Goal: Check status: Check status

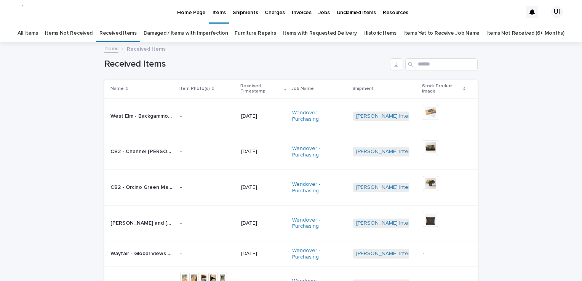
scroll to position [38, 0]
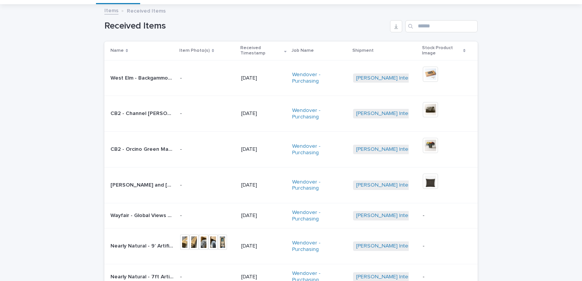
click at [555, 141] on div "Loading... Saving… Loading... Saving… Received Items Name Item Photo(s) Receive…" at bounding box center [291, 233] width 582 height 456
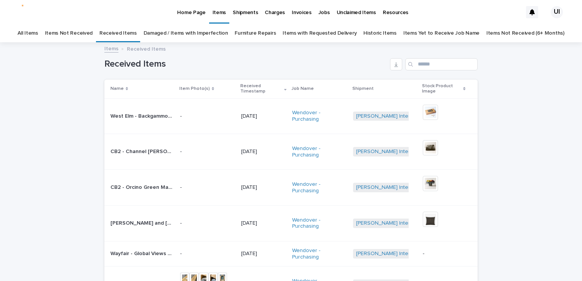
click at [547, 141] on div "Loading... Saving… Loading... Saving… Received Items Name Item Photo(s) Receive…" at bounding box center [291, 271] width 582 height 456
click at [178, 13] on p "Home Page" at bounding box center [191, 8] width 28 height 16
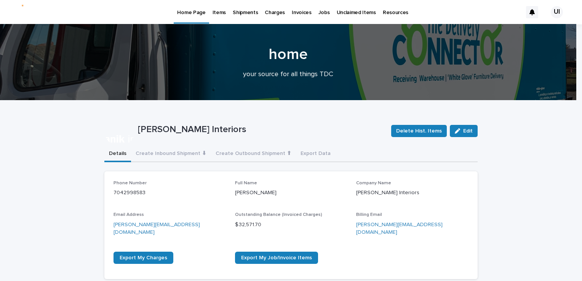
click at [219, 10] on p "Items" at bounding box center [218, 8] width 13 height 16
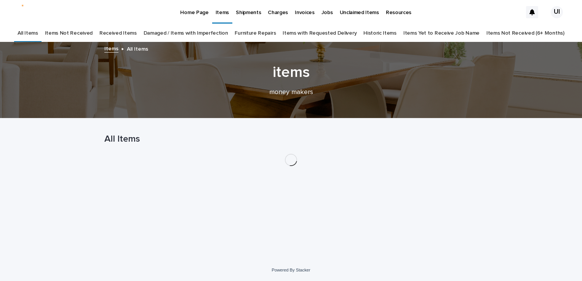
click at [188, 14] on p "Home Page" at bounding box center [194, 8] width 28 height 16
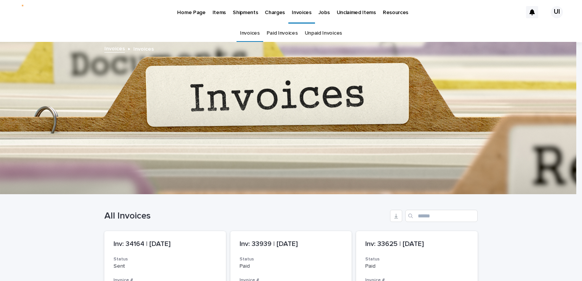
click at [190, 13] on p "Home Page" at bounding box center [191, 8] width 28 height 16
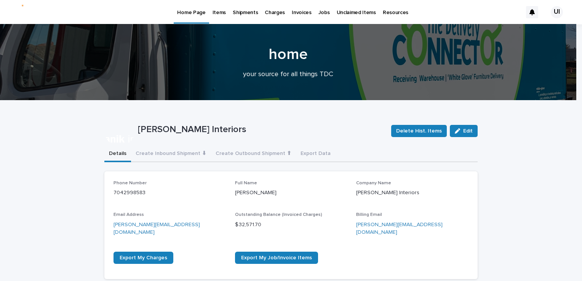
click at [196, 10] on p "Home Page" at bounding box center [191, 8] width 28 height 16
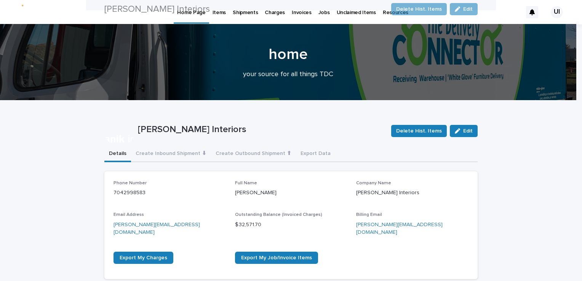
scroll to position [228, 0]
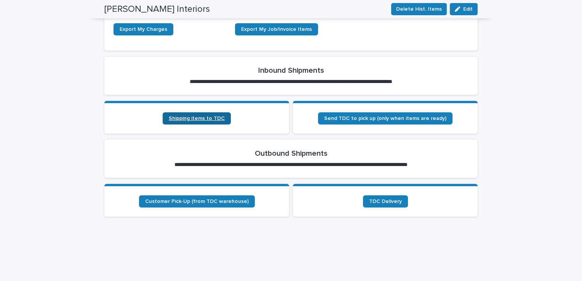
click at [209, 116] on span "Shipping items to TDC" at bounding box center [197, 118] width 56 height 5
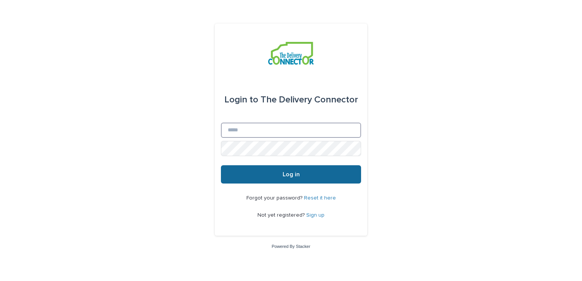
type input "**********"
click at [259, 173] on button "Log in" at bounding box center [291, 174] width 140 height 18
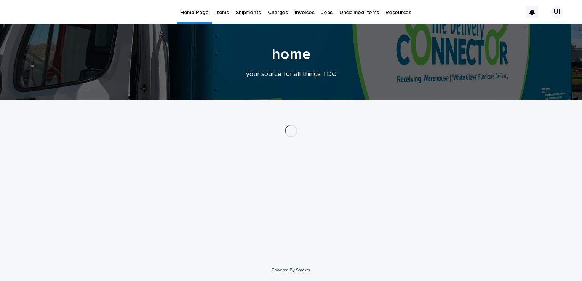
click at [220, 11] on p "Items" at bounding box center [221, 8] width 13 height 16
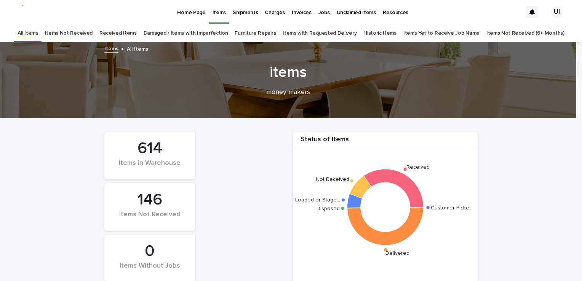
click at [122, 32] on link "Received Items" at bounding box center [117, 33] width 37 height 18
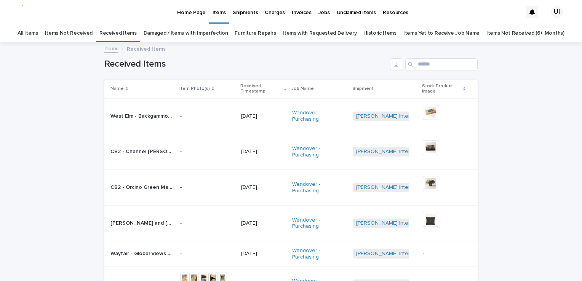
click at [550, 106] on div "Loading... Saving… Loading... Saving… Received Items Name Item Photo(s) Receive…" at bounding box center [291, 271] width 582 height 456
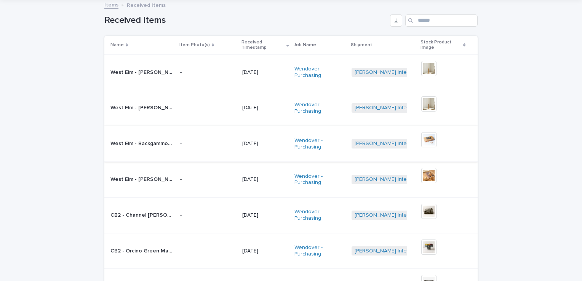
scroll to position [47, 0]
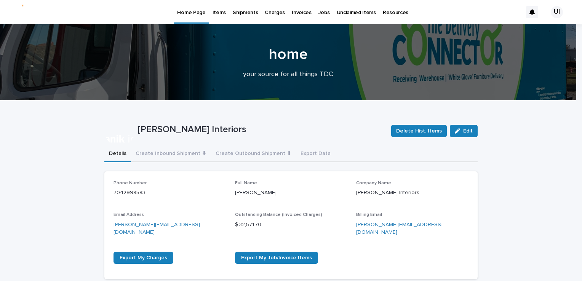
drag, startPoint x: 213, startPoint y: 194, endPoint x: 244, endPoint y: 190, distance: 31.1
click at [244, 190] on div "Phone Number 7042998583 Full Name Megan Evans Company Name Urbanik Interiors Em…" at bounding box center [290, 224] width 355 height 89
drag, startPoint x: 234, startPoint y: 133, endPoint x: 76, endPoint y: 5, distance: 204.1
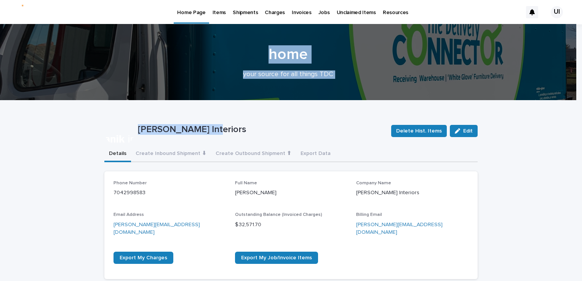
click at [215, 8] on p "Items" at bounding box center [218, 8] width 13 height 16
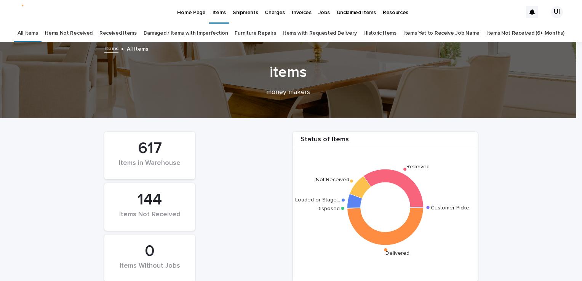
click at [128, 32] on link "Received Items" at bounding box center [117, 33] width 37 height 18
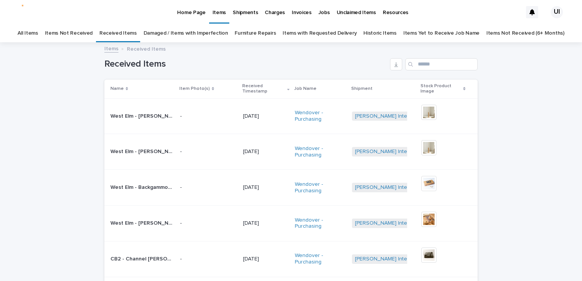
click at [575, 274] on div "Loading... Saving… Loading... Saving… Received Items Name Item Photo(s) Receive…" at bounding box center [291, 271] width 582 height 456
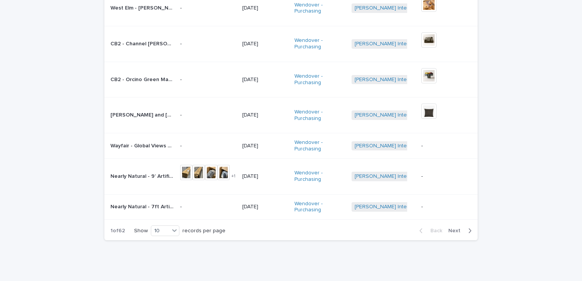
scroll to position [228, 0]
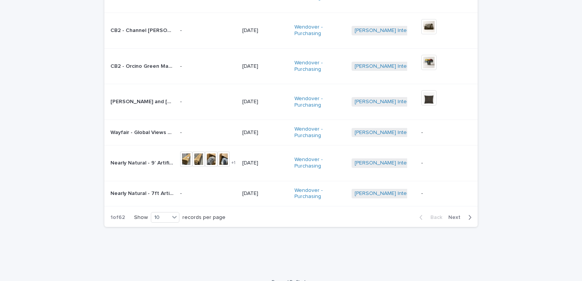
click at [450, 214] on button "Next" at bounding box center [461, 217] width 32 height 7
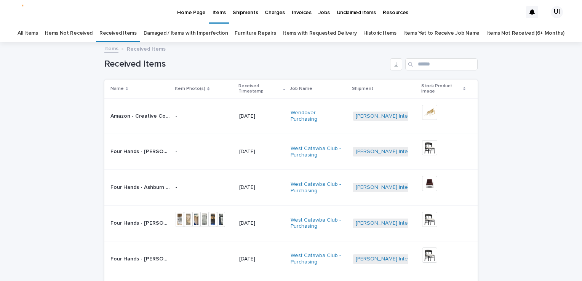
click at [184, 16] on link "Home Page" at bounding box center [191, 12] width 35 height 24
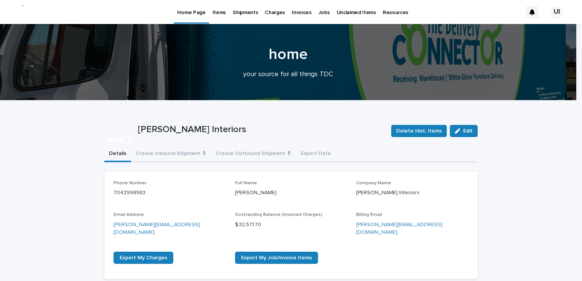
click at [222, 12] on p "Items" at bounding box center [218, 8] width 13 height 16
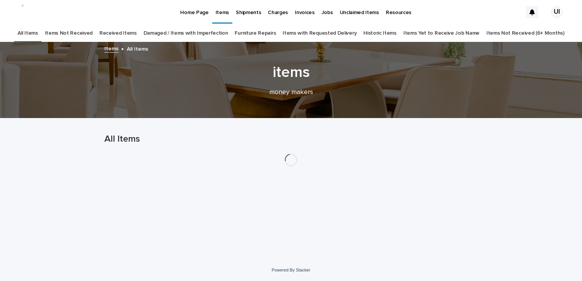
click at [91, 33] on link "Items Not Received" at bounding box center [69, 33] width 48 height 18
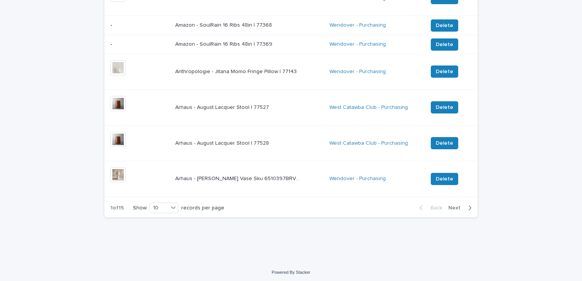
scroll to position [221, 0]
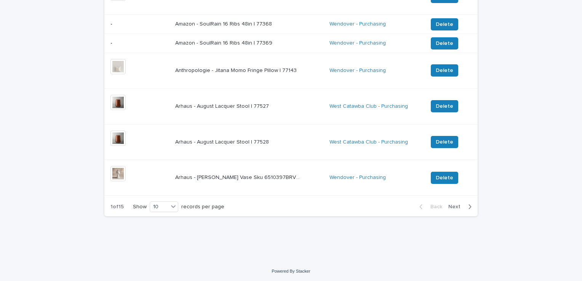
click at [452, 205] on span "Next" at bounding box center [456, 206] width 17 height 5
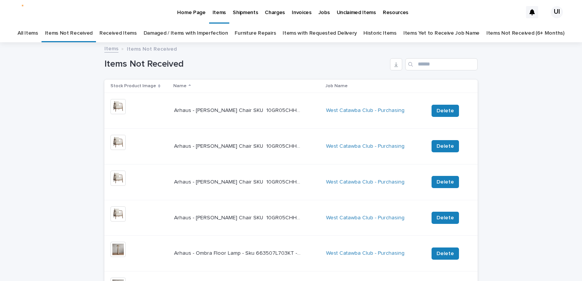
click at [187, 16] on p "Home Page" at bounding box center [191, 8] width 28 height 16
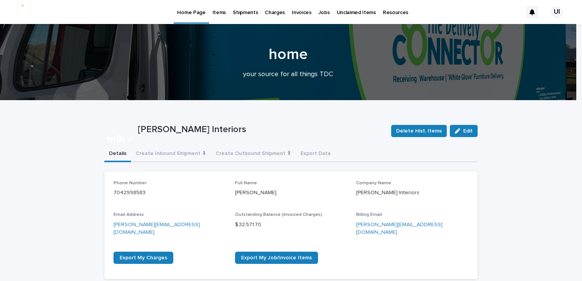
click at [221, 11] on p "Items" at bounding box center [218, 8] width 13 height 16
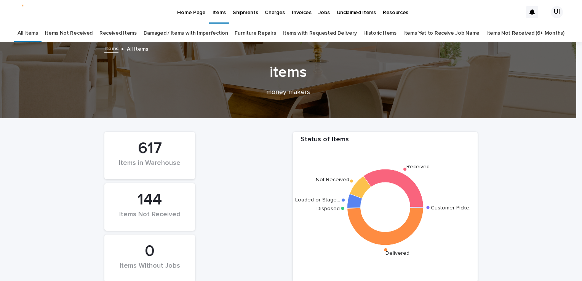
click at [128, 36] on link "Received Items" at bounding box center [117, 33] width 37 height 18
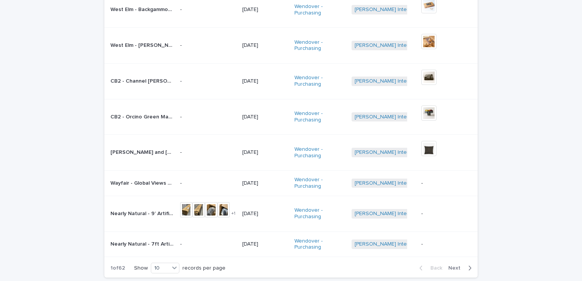
scroll to position [190, 0]
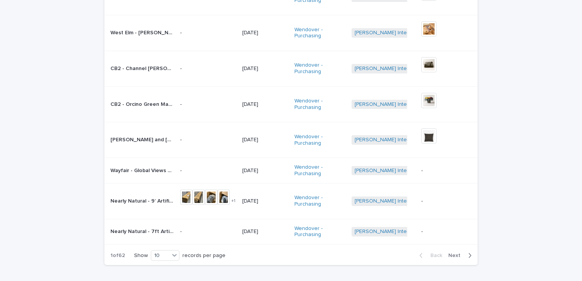
click at [448, 253] on span "Next" at bounding box center [456, 255] width 17 height 5
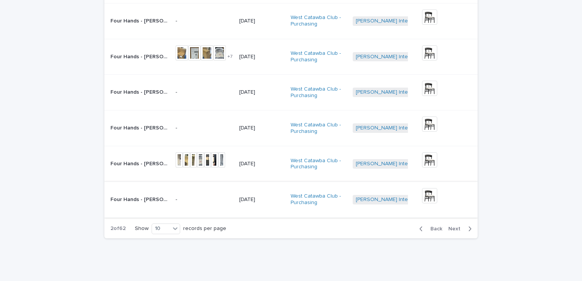
scroll to position [239, 0]
click at [448, 225] on span "Next" at bounding box center [456, 227] width 17 height 5
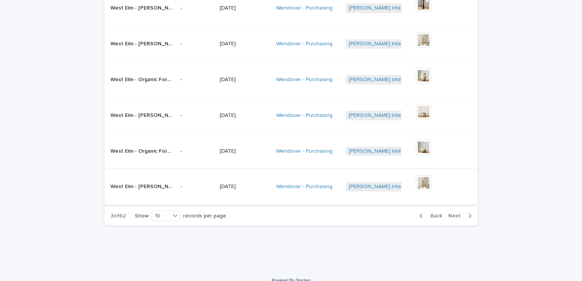
scroll to position [254, 0]
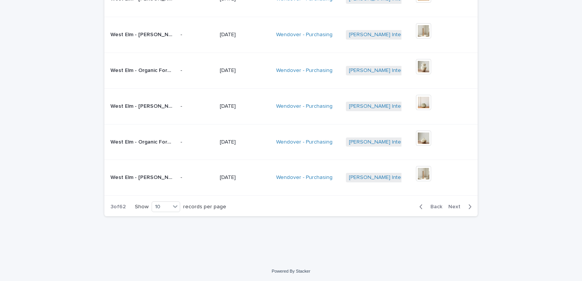
click at [457, 207] on span "Next" at bounding box center [456, 206] width 17 height 5
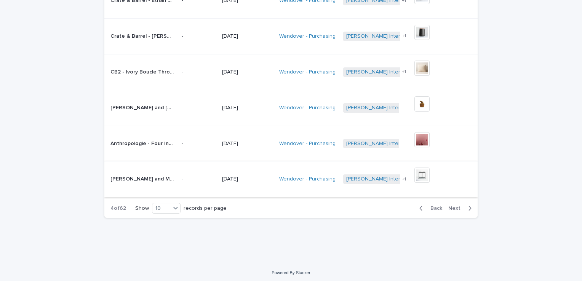
scroll to position [254, 0]
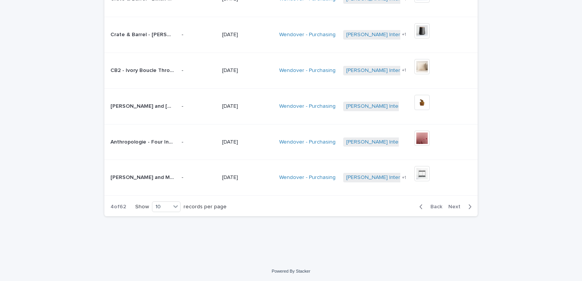
click at [448, 204] on span "Next" at bounding box center [456, 206] width 17 height 5
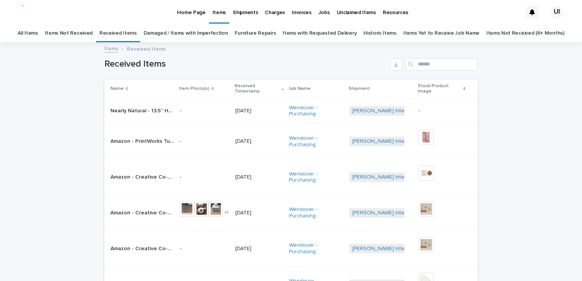
click at [35, 158] on div "Loading... Saving… Loading... Saving… Received Items Name Item Photo(s) Receive…" at bounding box center [291, 266] width 582 height 446
click at [447, 58] on input "Search" at bounding box center [441, 64] width 72 height 12
paste input "**********"
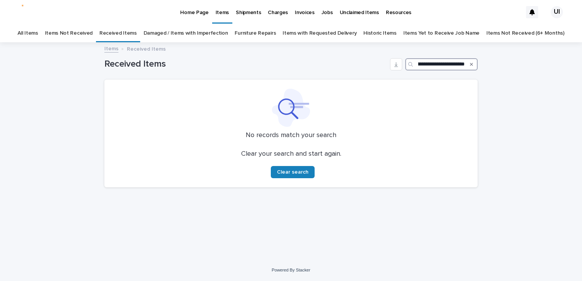
type input "**********"
click at [77, 34] on link "Items Not Received" at bounding box center [69, 33] width 48 height 18
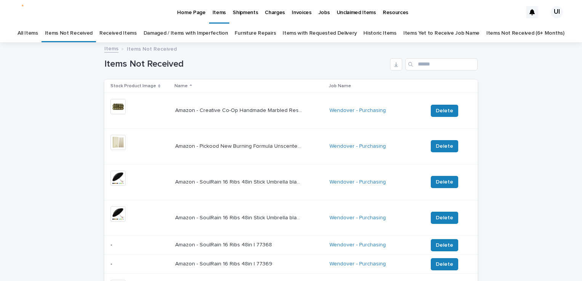
click at [128, 28] on link "Received Items" at bounding box center [117, 33] width 37 height 18
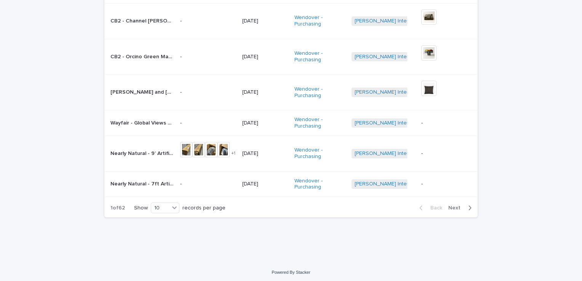
scroll to position [239, 0]
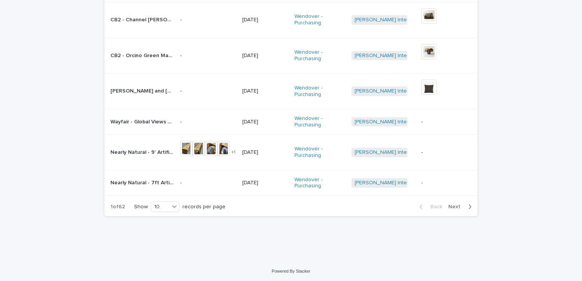
click at [458, 206] on span "Next" at bounding box center [456, 206] width 17 height 5
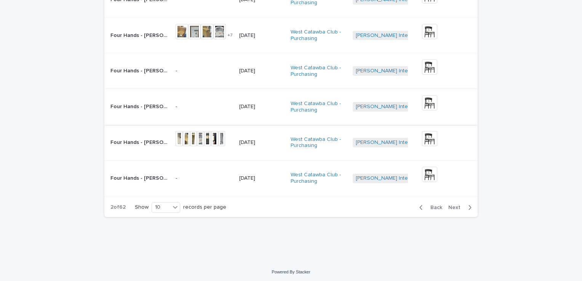
scroll to position [260, 0]
click at [451, 204] on button "Next" at bounding box center [461, 207] width 32 height 7
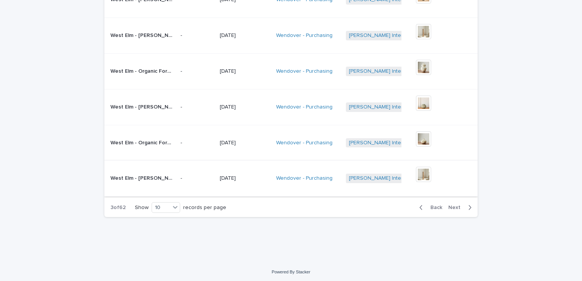
scroll to position [254, 0]
click at [432, 205] on span "Back" at bounding box center [434, 206] width 16 height 5
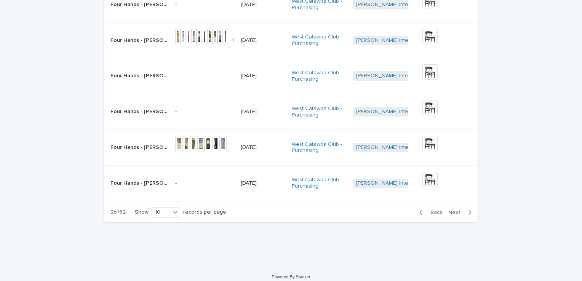
scroll to position [257, 0]
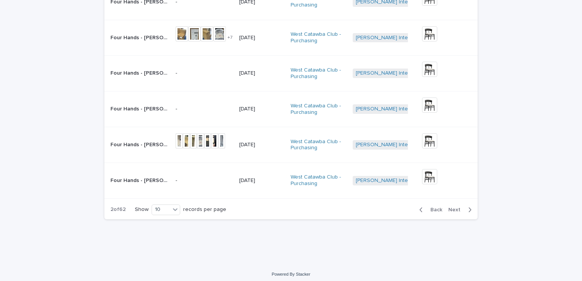
click at [432, 206] on div "Back Next" at bounding box center [445, 209] width 64 height 19
click at [430, 209] on span "Back" at bounding box center [434, 209] width 16 height 5
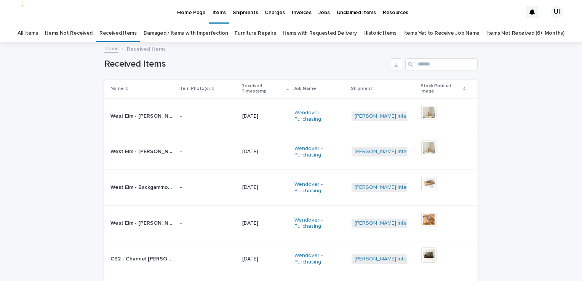
click at [78, 34] on link "Items Not Received" at bounding box center [69, 33] width 48 height 18
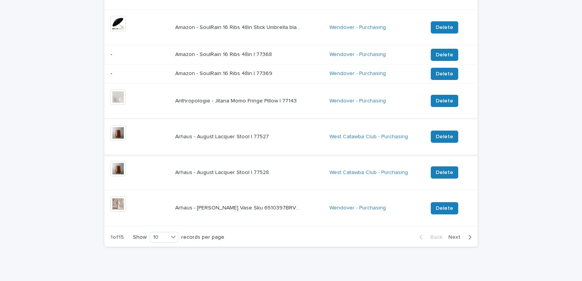
scroll to position [221, 0]
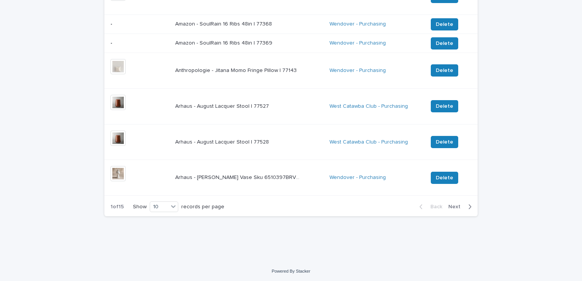
click at [454, 205] on span "Next" at bounding box center [456, 206] width 17 height 5
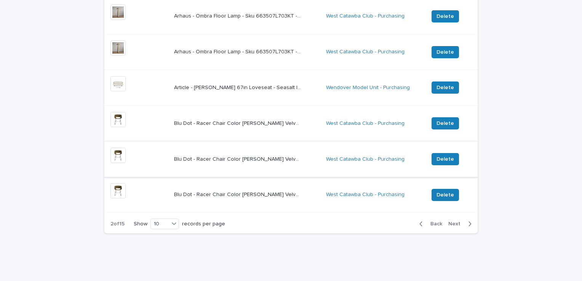
scroll to position [238, 0]
click at [436, 223] on span "Back" at bounding box center [434, 223] width 16 height 5
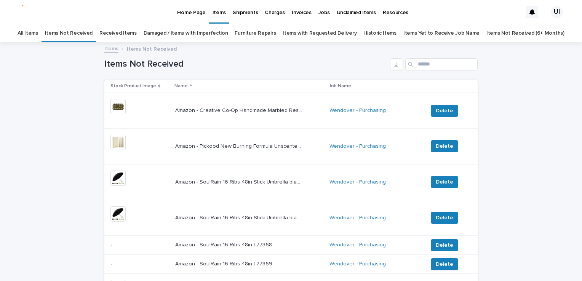
click at [130, 33] on link "Received Items" at bounding box center [117, 33] width 37 height 18
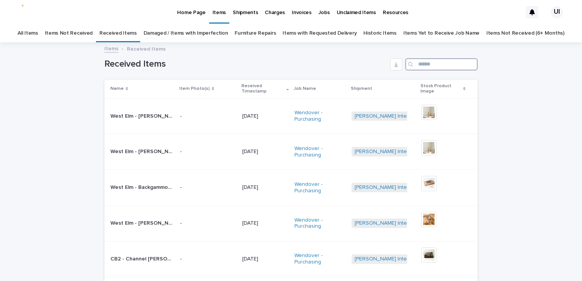
click at [432, 65] on input "Search" at bounding box center [441, 64] width 72 height 12
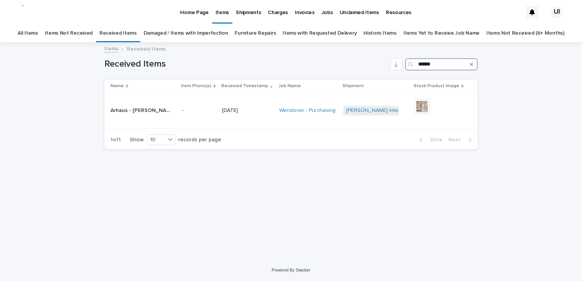
type input "******"
